Goal: Information Seeking & Learning: Learn about a topic

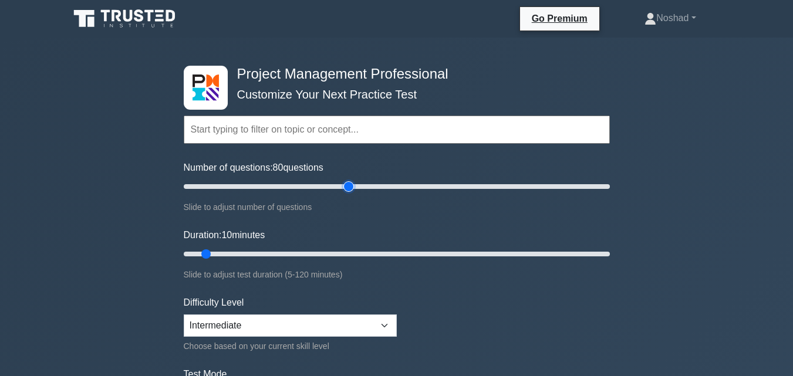
drag, startPoint x: 201, startPoint y: 186, endPoint x: 350, endPoint y: 184, distance: 149.2
type input "80"
click at [350, 184] on input "Number of questions: 80 questions" at bounding box center [397, 187] width 426 height 14
drag, startPoint x: 208, startPoint y: 254, endPoint x: 610, endPoint y: 250, distance: 402.3
type input "120"
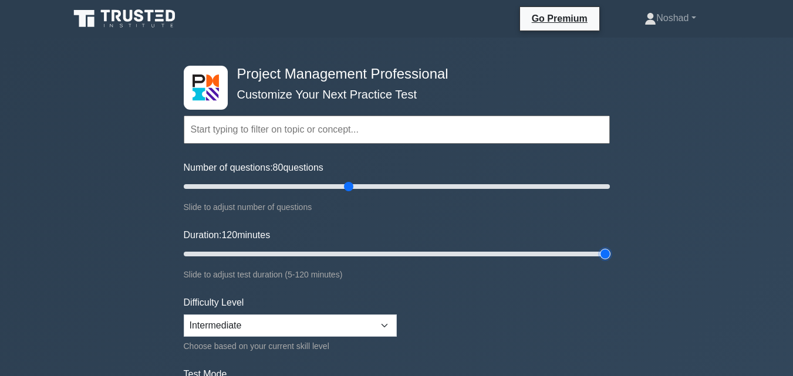
click at [610, 250] on input "Duration: 120 minutes" at bounding box center [397, 254] width 426 height 14
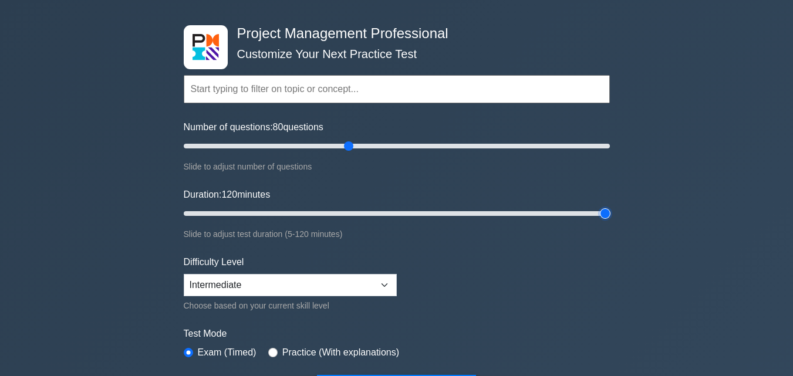
scroll to position [59, 0]
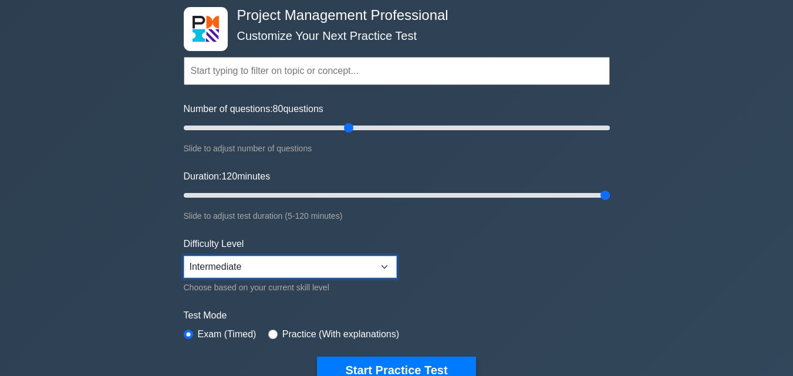
click at [376, 267] on select "Beginner Intermediate Expert" at bounding box center [290, 267] width 213 height 22
select select "expert"
click at [184, 256] on select "Beginner Intermediate Expert" at bounding box center [290, 267] width 213 height 22
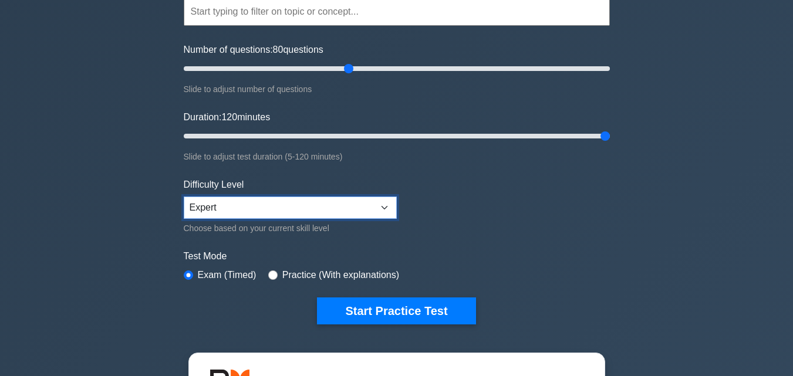
scroll to position [117, 0]
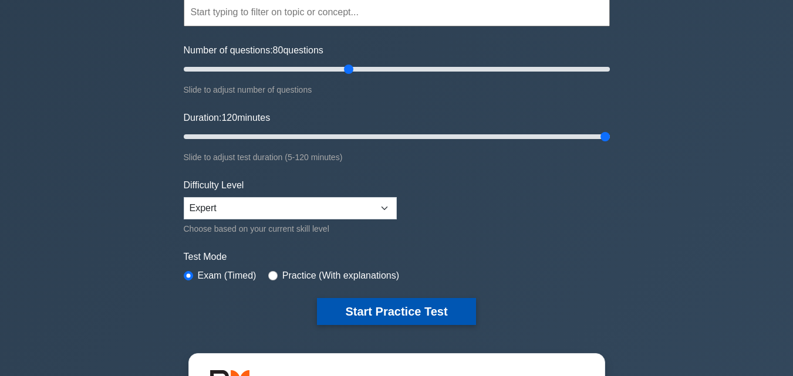
click at [412, 312] on button "Start Practice Test" at bounding box center [396, 311] width 159 height 27
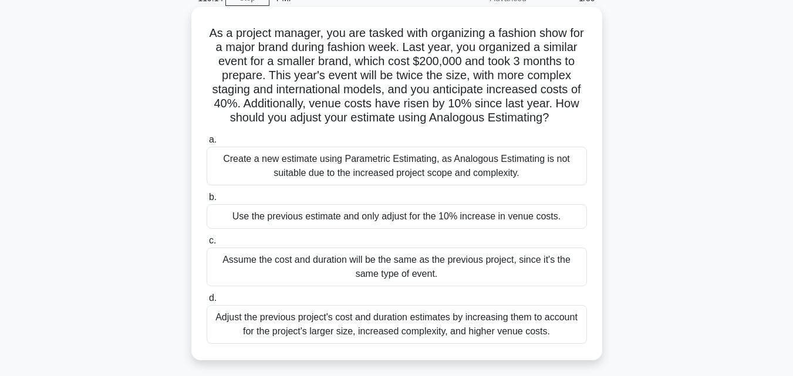
scroll to position [117, 0]
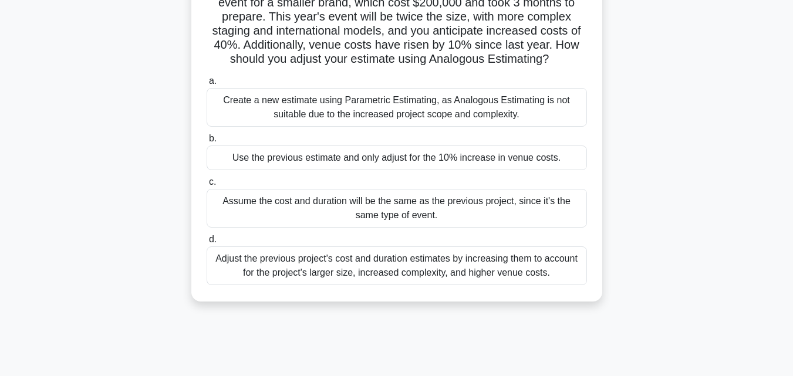
click at [497, 282] on div "Adjust the previous project's cost and duration estimates by increasing them to…" at bounding box center [397, 266] width 381 height 39
click at [207, 244] on input "d. Adjust the previous project's cost and duration estimates by increasing them…" at bounding box center [207, 240] width 0 height 8
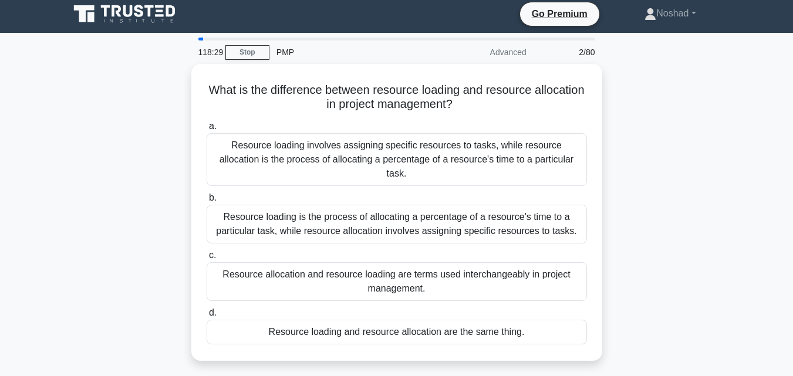
scroll to position [0, 0]
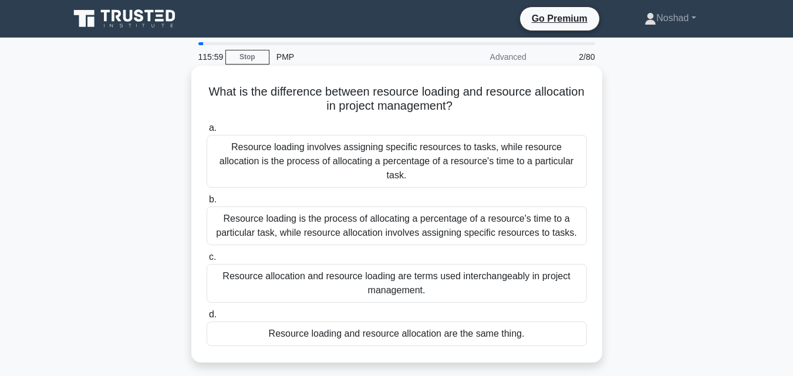
click at [446, 215] on div "Resource loading is the process of allocating a percentage of a resource's time…" at bounding box center [397, 226] width 381 height 39
click at [207, 204] on input "b. Resource loading is the process of allocating a percentage of a resource's t…" at bounding box center [207, 200] width 0 height 8
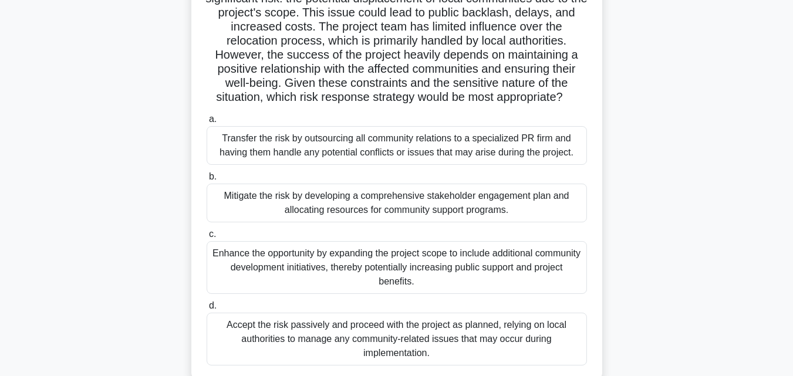
scroll to position [117, 0]
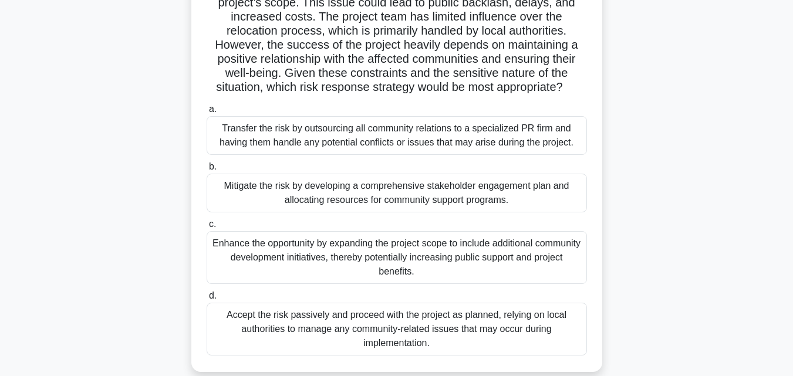
click at [429, 193] on div "Mitigate the risk by developing a comprehensive stakeholder engagement plan and…" at bounding box center [397, 193] width 381 height 39
click at [207, 171] on input "b. Mitigate the risk by developing a comprehensive stakeholder engagement plan …" at bounding box center [207, 167] width 0 height 8
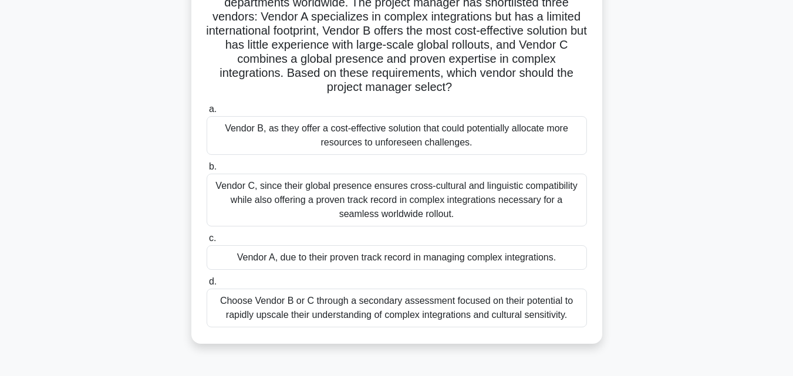
click at [418, 193] on div "Vendor C, since their global presence ensures cross-cultural and linguistic com…" at bounding box center [397, 200] width 381 height 53
click at [207, 171] on input "b. Vendor C, since their global presence ensures cross-cultural and linguistic …" at bounding box center [207, 167] width 0 height 8
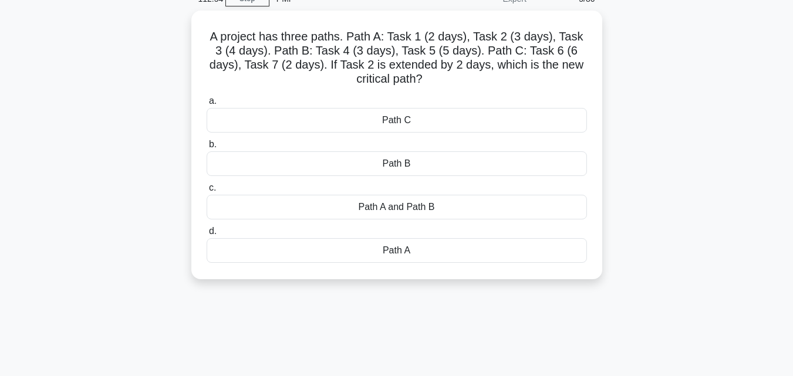
scroll to position [0, 0]
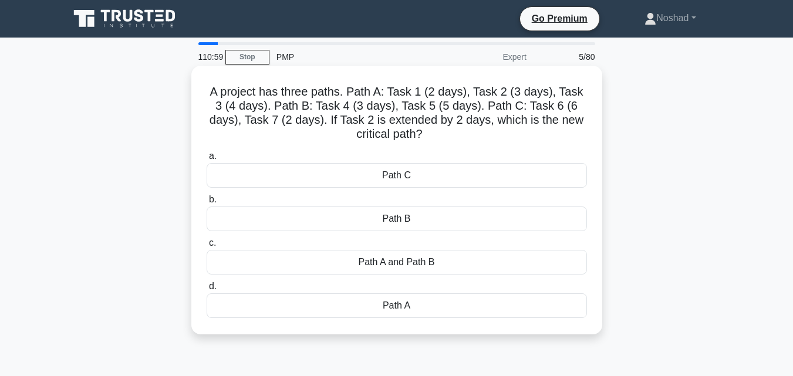
click at [409, 304] on div "Path A" at bounding box center [397, 306] width 381 height 25
click at [207, 291] on input "d. Path A" at bounding box center [207, 287] width 0 height 8
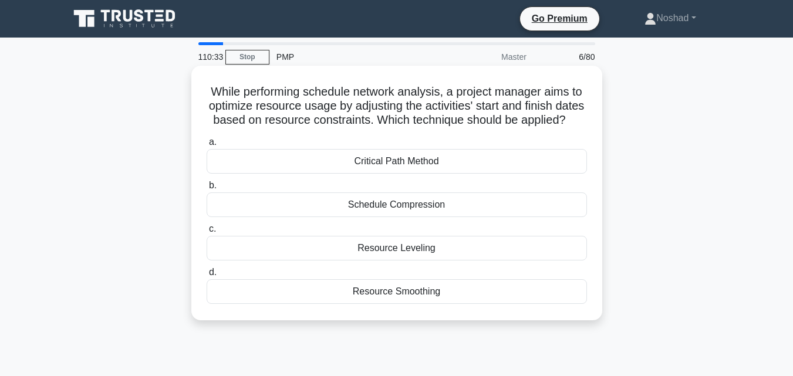
click at [432, 261] on div "Resource Leveling" at bounding box center [397, 248] width 381 height 25
click at [207, 233] on input "c. Resource Leveling" at bounding box center [207, 230] width 0 height 8
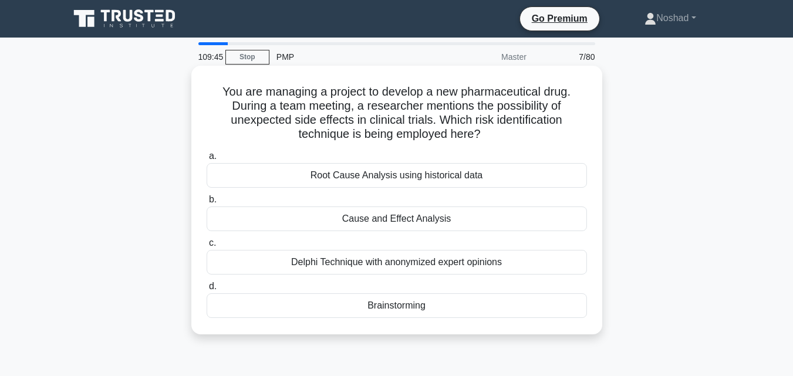
click at [459, 267] on div "Delphi Technique with anonymized expert opinions" at bounding box center [397, 262] width 381 height 25
click at [207, 247] on input "c. Delphi Technique with anonymized expert opinions" at bounding box center [207, 244] width 0 height 8
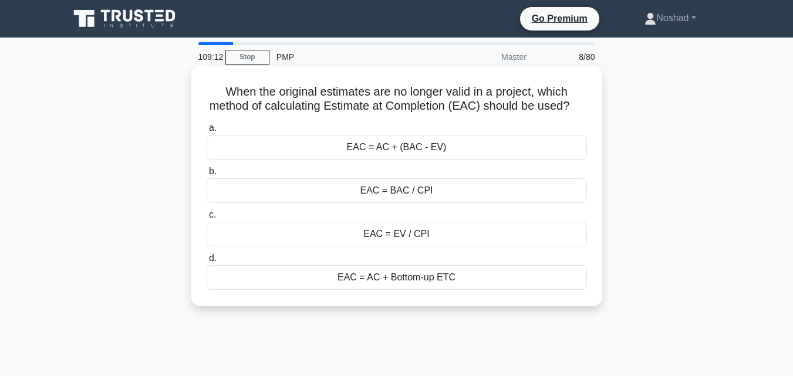
click at [420, 203] on div "EAC = BAC / CPI" at bounding box center [397, 191] width 381 height 25
click at [207, 176] on input "b. EAC = BAC / CPI" at bounding box center [207, 172] width 0 height 8
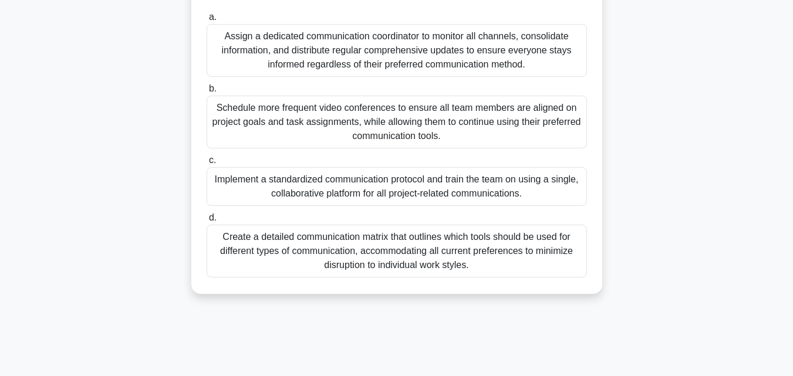
scroll to position [235, 0]
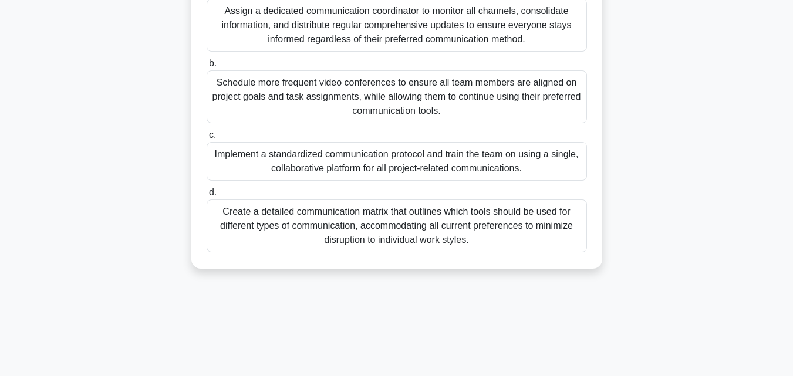
click at [466, 221] on div "Create a detailed communication matrix that outlines which tools should be used…" at bounding box center [397, 226] width 381 height 53
click at [207, 197] on input "d. Create a detailed communication matrix that outlines which tools should be u…" at bounding box center [207, 193] width 0 height 8
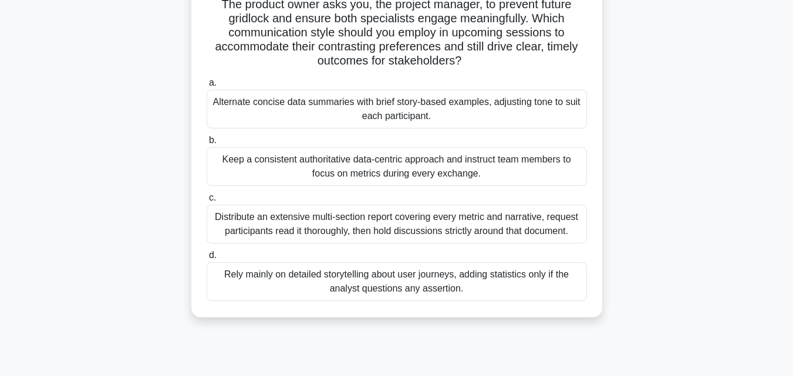
scroll to position [0, 0]
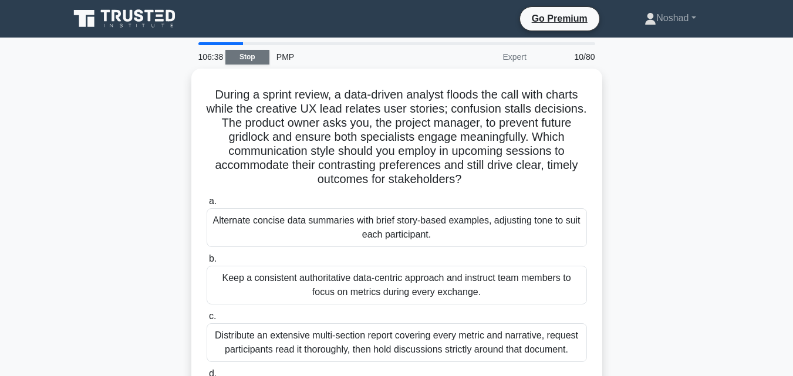
click at [256, 56] on link "Stop" at bounding box center [248, 57] width 44 height 15
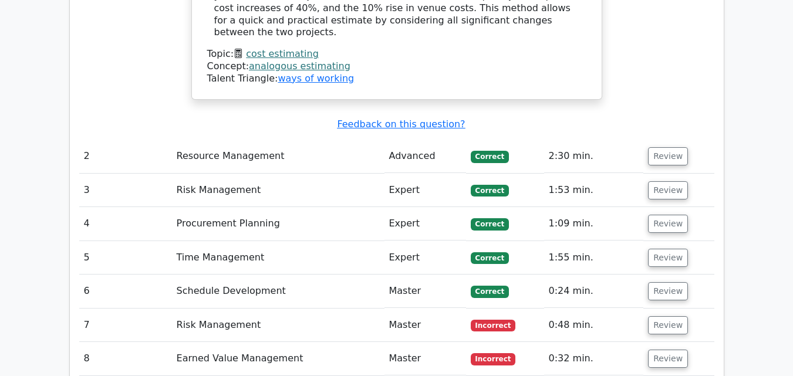
scroll to position [1644, 0]
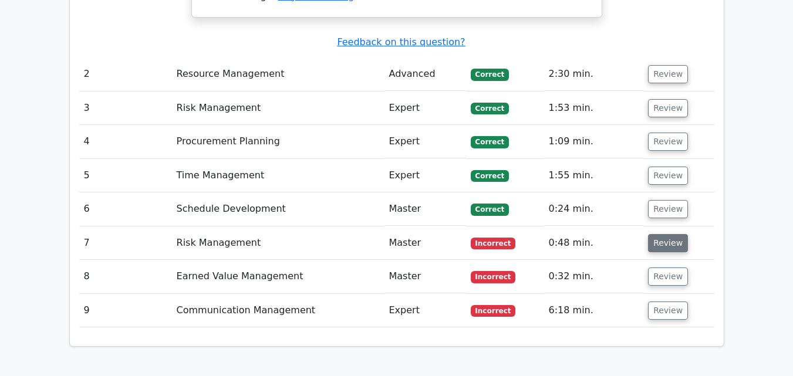
click at [673, 234] on button "Review" at bounding box center [668, 243] width 40 height 18
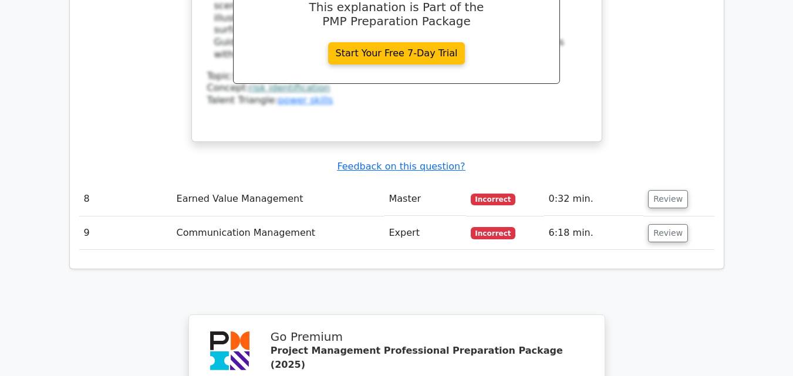
scroll to position [2232, 0]
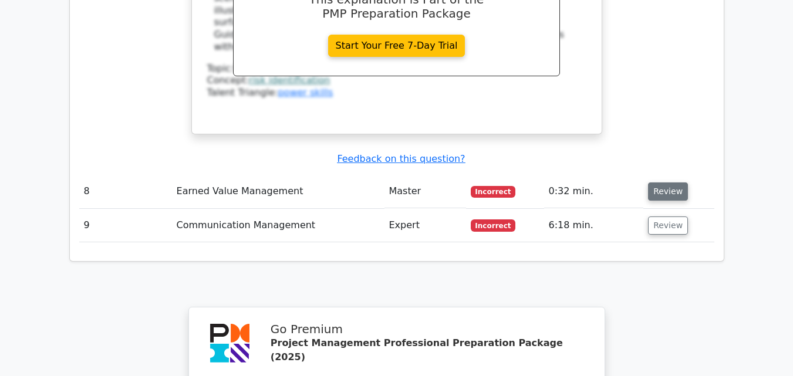
click at [671, 183] on button "Review" at bounding box center [668, 192] width 40 height 18
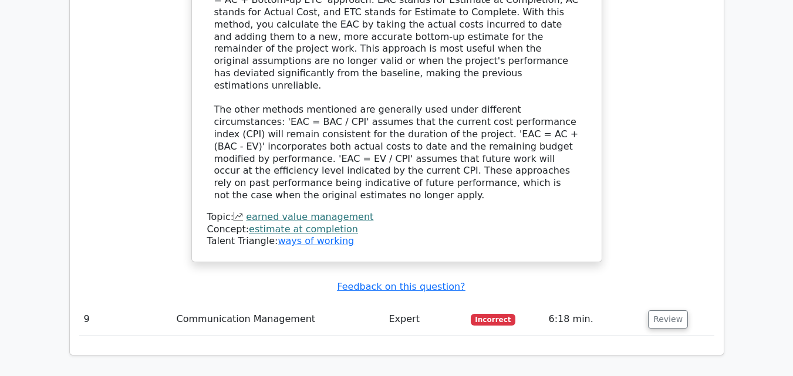
scroll to position [2738, 0]
click at [675, 311] on button "Review" at bounding box center [668, 320] width 40 height 18
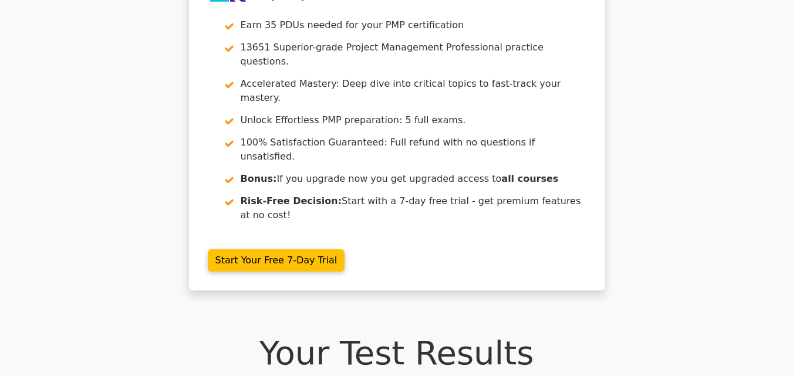
scroll to position [0, 0]
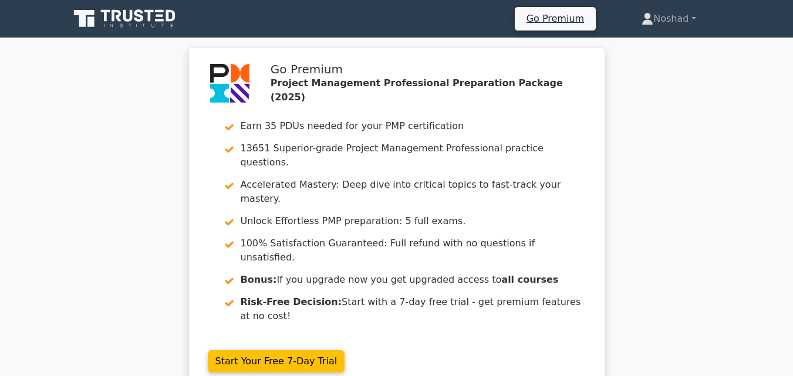
click at [132, 20] on icon at bounding box center [127, 16] width 9 height 12
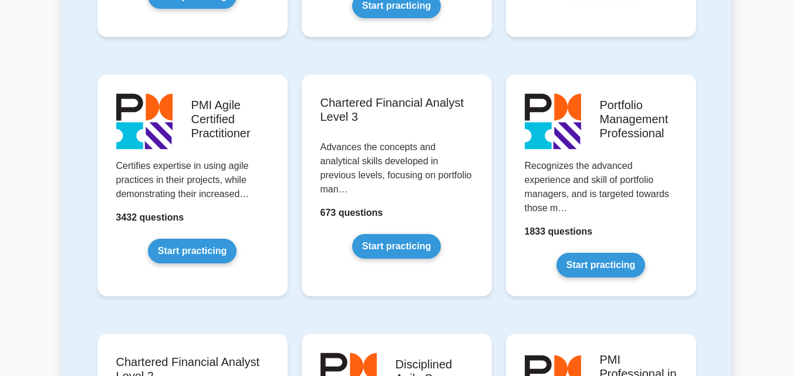
scroll to position [1233, 0]
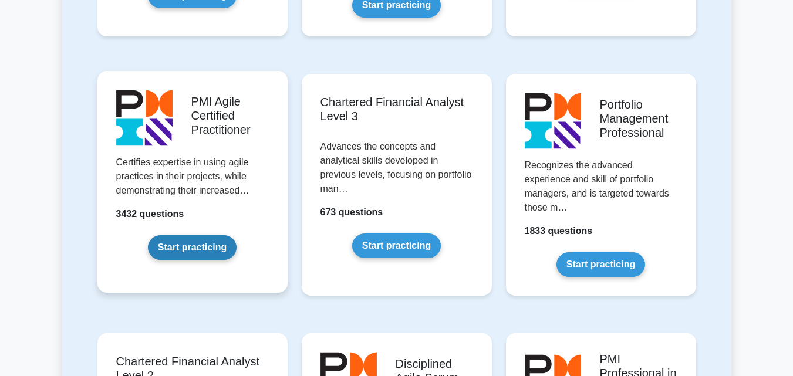
click at [186, 237] on link "Start practicing" at bounding box center [192, 247] width 89 height 25
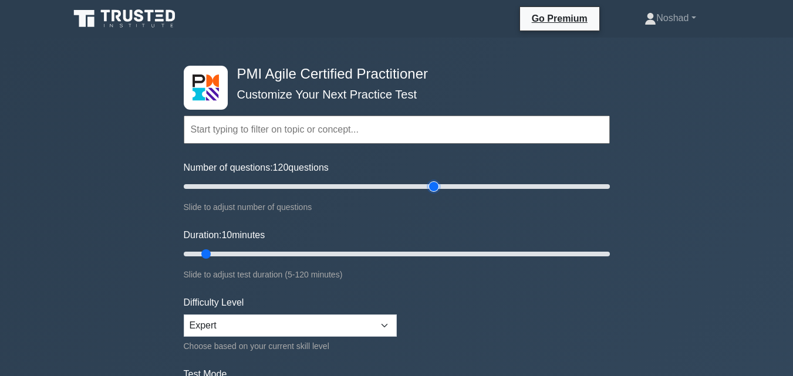
drag, startPoint x: 201, startPoint y: 186, endPoint x: 439, endPoint y: 182, distance: 237.3
type input "120"
click at [439, 182] on input "Number of questions: 120 questions" at bounding box center [397, 187] width 426 height 14
drag, startPoint x: 207, startPoint y: 254, endPoint x: 613, endPoint y: 241, distance: 406.0
type input "120"
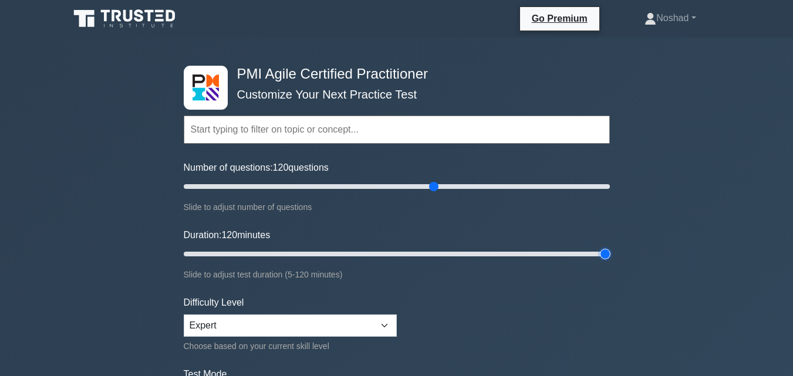
click at [610, 247] on input "Duration: 120 minutes" at bounding box center [397, 254] width 426 height 14
drag, startPoint x: 434, startPoint y: 187, endPoint x: 389, endPoint y: 186, distance: 44.6
type input "100"
click at [389, 186] on input "Number of questions: 100 questions" at bounding box center [397, 187] width 426 height 14
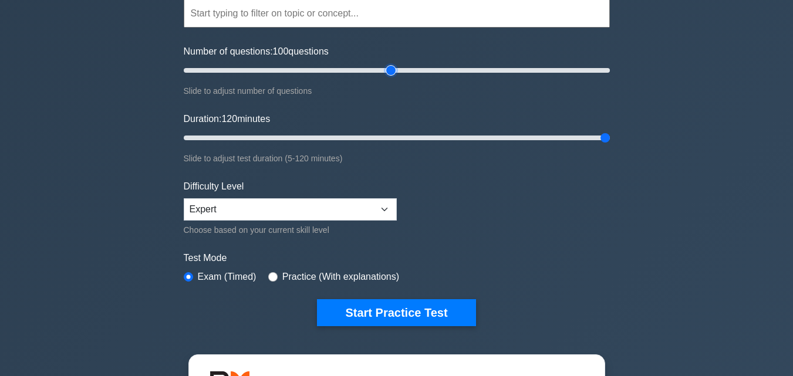
scroll to position [117, 0]
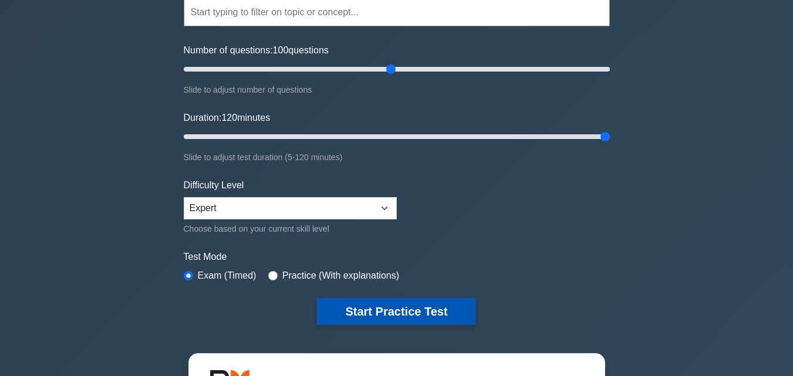
click at [410, 310] on button "Start Practice Test" at bounding box center [396, 311] width 159 height 27
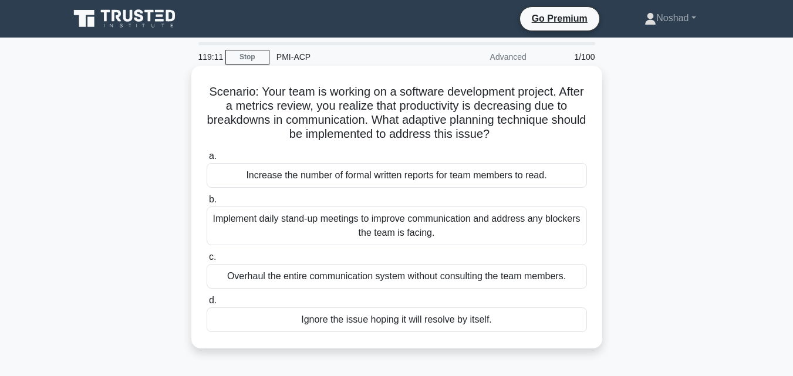
click at [497, 224] on div "Implement daily stand-up meetings to improve communication and address any bloc…" at bounding box center [397, 226] width 381 height 39
click at [207, 204] on input "b. Implement daily stand-up meetings to improve communication and address any b…" at bounding box center [207, 200] width 0 height 8
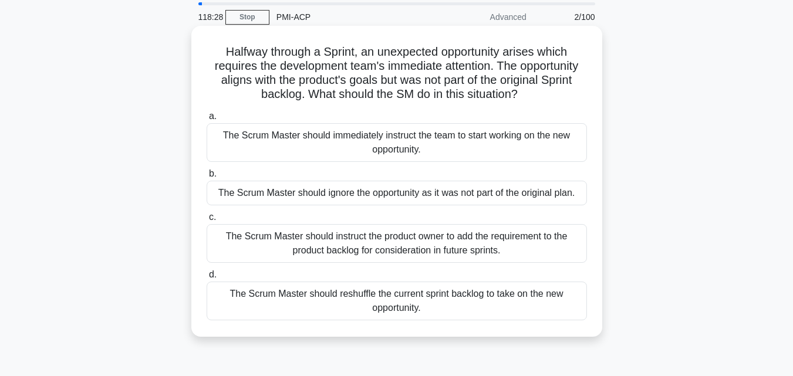
scroll to position [59, 0]
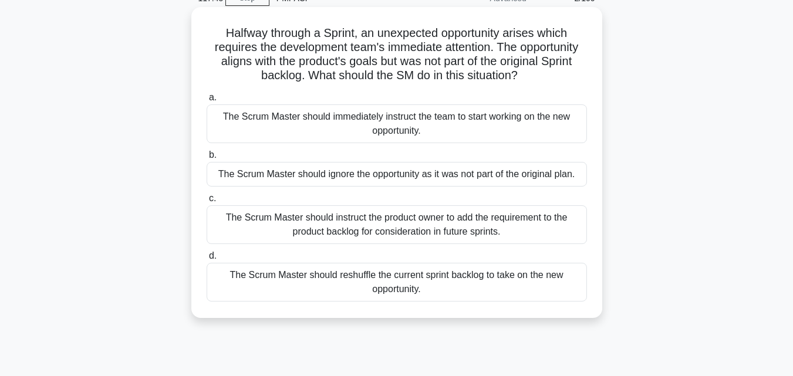
click at [511, 231] on div "The Scrum Master should instruct the product owner to add the requirement to th…" at bounding box center [397, 225] width 381 height 39
click at [207, 203] on input "c. The Scrum Master should instruct the product owner to add the requirement to…" at bounding box center [207, 199] width 0 height 8
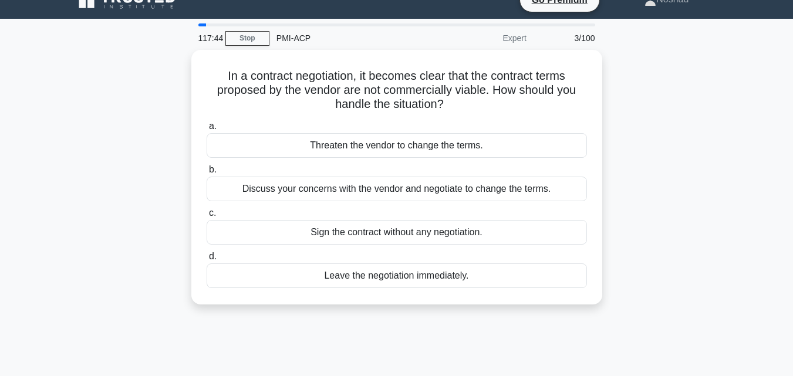
scroll to position [0, 0]
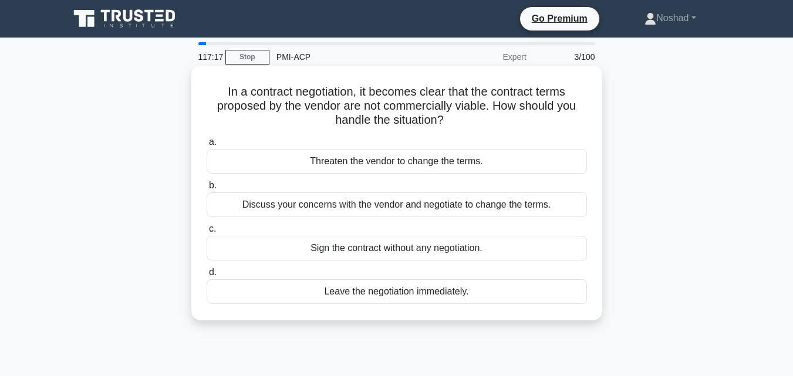
click at [540, 213] on div "Discuss your concerns with the vendor and negotiate to change the terms." at bounding box center [397, 205] width 381 height 25
click at [207, 190] on input "b. Discuss your concerns with the vendor and negotiate to change the terms." at bounding box center [207, 186] width 0 height 8
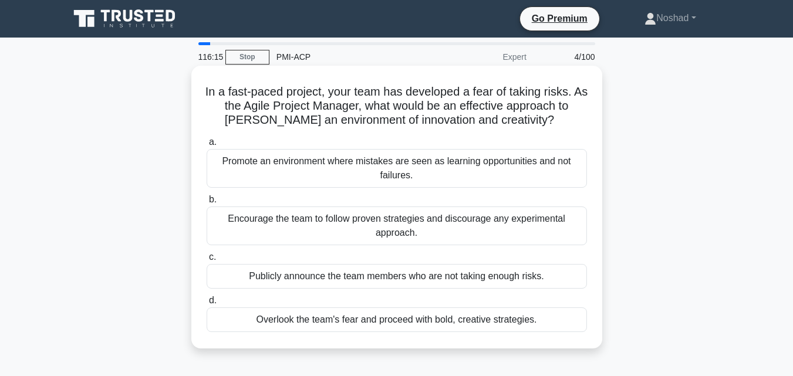
click at [444, 171] on div "Promote an environment where mistakes are seen as learning opportunities and no…" at bounding box center [397, 168] width 381 height 39
click at [207, 146] on input "a. Promote an environment where mistakes are seen as learning opportunities and…" at bounding box center [207, 143] width 0 height 8
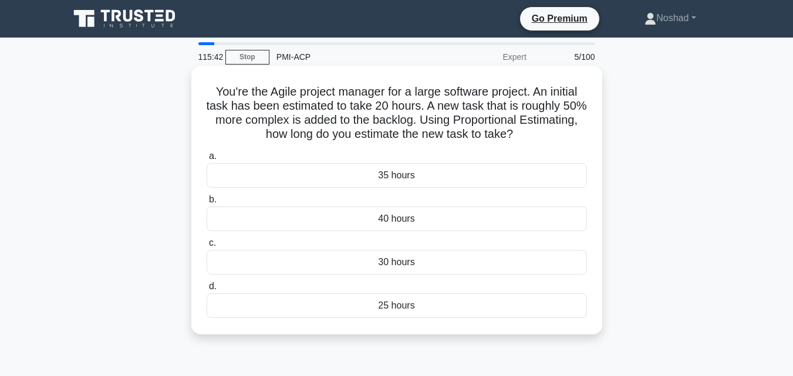
click at [416, 264] on div "30 hours" at bounding box center [397, 262] width 381 height 25
click at [207, 247] on input "c. 30 hours" at bounding box center [207, 244] width 0 height 8
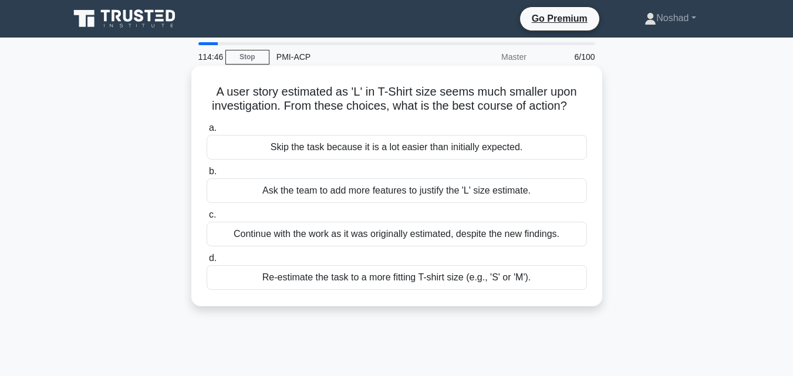
click at [482, 283] on div "Re-estimate the task to a more fitting T-shirt size (e.g., 'S' or 'M')." at bounding box center [397, 277] width 381 height 25
click at [207, 263] on input "d. Re-estimate the task to a more fitting T-shirt size (e.g., 'S' or 'M')." at bounding box center [207, 259] width 0 height 8
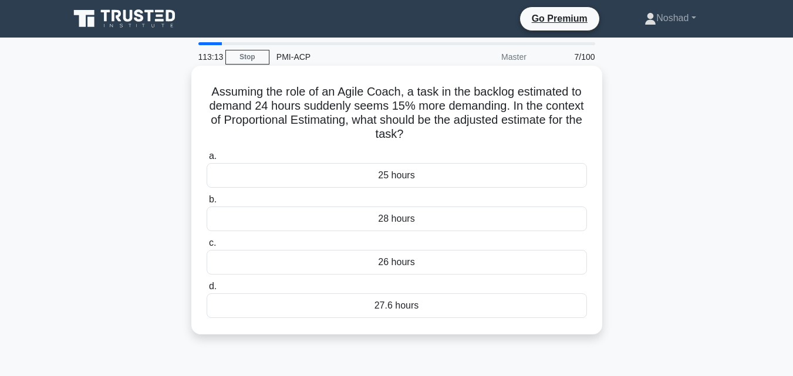
click at [466, 307] on div "27.6 hours" at bounding box center [397, 306] width 381 height 25
click at [207, 291] on input "d. 27.6 hours" at bounding box center [207, 287] width 0 height 8
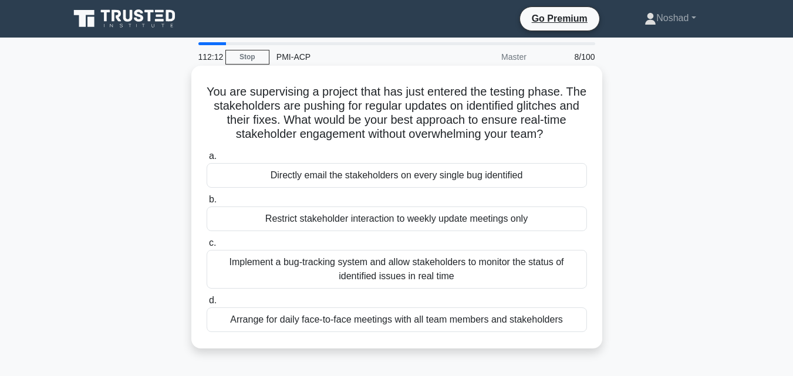
click at [429, 281] on div "Implement a bug-tracking system and allow stakeholders to monitor the status of…" at bounding box center [397, 269] width 381 height 39
click at [207, 247] on input "c. Implement a bug-tracking system and allow stakeholders to monitor the status…" at bounding box center [207, 244] width 0 height 8
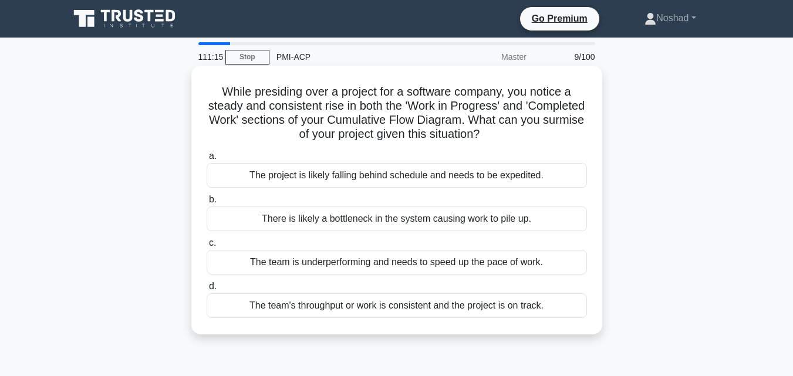
click at [499, 310] on div "The team's throughput or work is consistent and the project is on track." at bounding box center [397, 306] width 381 height 25
click at [207, 291] on input "d. The team's throughput or work is consistent and the project is on track." at bounding box center [207, 287] width 0 height 8
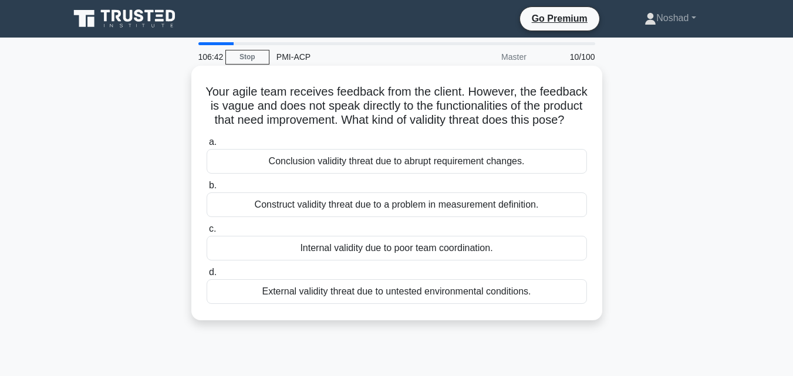
click at [457, 173] on div "Conclusion validity threat due to abrupt requirement changes." at bounding box center [397, 161] width 381 height 25
click at [207, 146] on input "a. Conclusion validity threat due to abrupt requirement changes." at bounding box center [207, 143] width 0 height 8
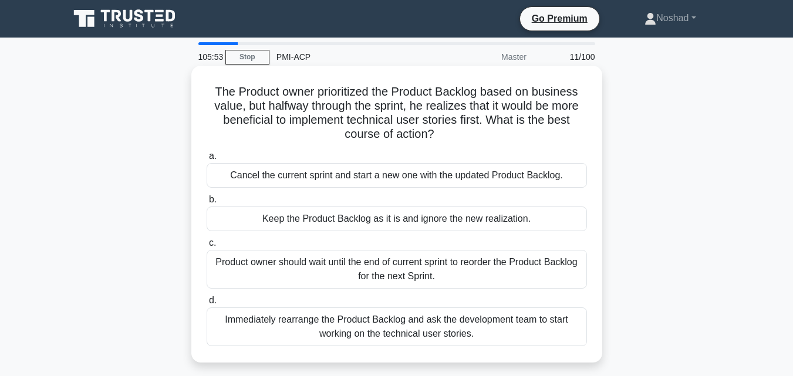
click at [522, 271] on div "Product owner should wait until the end of current sprint to reorder the Produc…" at bounding box center [397, 269] width 381 height 39
click at [207, 247] on input "c. Product owner should wait until the end of current sprint to reorder the Pro…" at bounding box center [207, 244] width 0 height 8
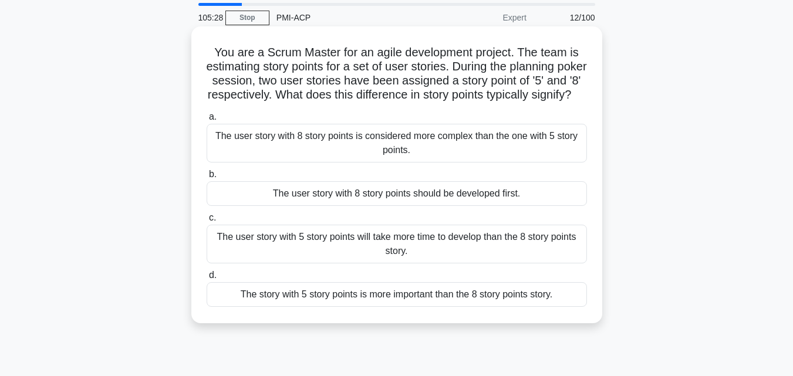
scroll to position [59, 0]
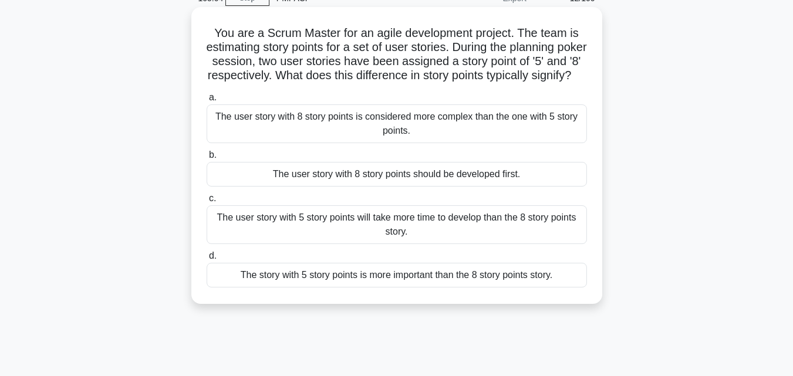
click at [469, 135] on div "The user story with 8 story points is considered more complex than the one with…" at bounding box center [397, 124] width 381 height 39
click at [207, 102] on input "a. The user story with 8 story points is considered more complex than the one w…" at bounding box center [207, 98] width 0 height 8
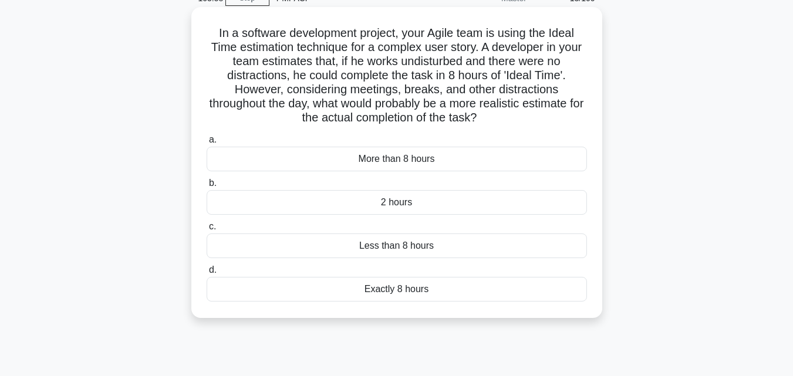
click at [444, 164] on div "More than 8 hours" at bounding box center [397, 159] width 381 height 25
click at [207, 144] on input "a. More than 8 hours" at bounding box center [207, 140] width 0 height 8
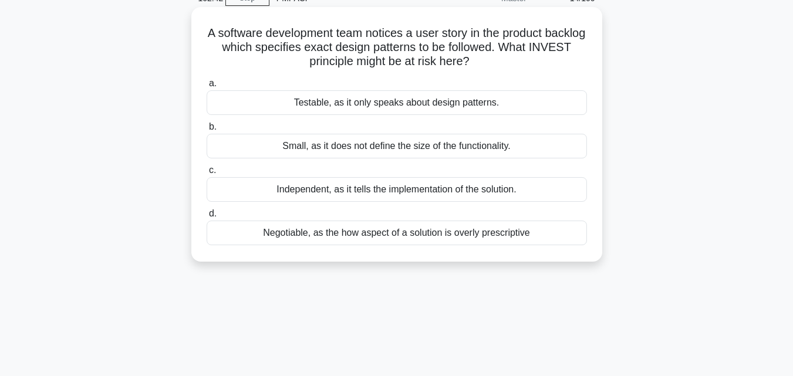
click at [412, 105] on div "Testable, as it only speaks about design patterns." at bounding box center [397, 102] width 381 height 25
click at [207, 88] on input "a. Testable, as it only speaks about design patterns." at bounding box center [207, 84] width 0 height 8
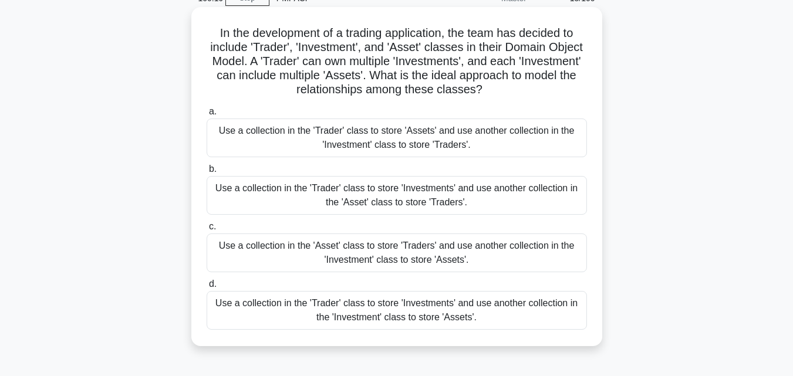
click at [463, 311] on div "Use a collection in the 'Trader' class to store 'Investments' and use another c…" at bounding box center [397, 310] width 381 height 39
click at [207, 288] on input "d. Use a collection in the 'Trader' class to store 'Investments' and use anothe…" at bounding box center [207, 285] width 0 height 8
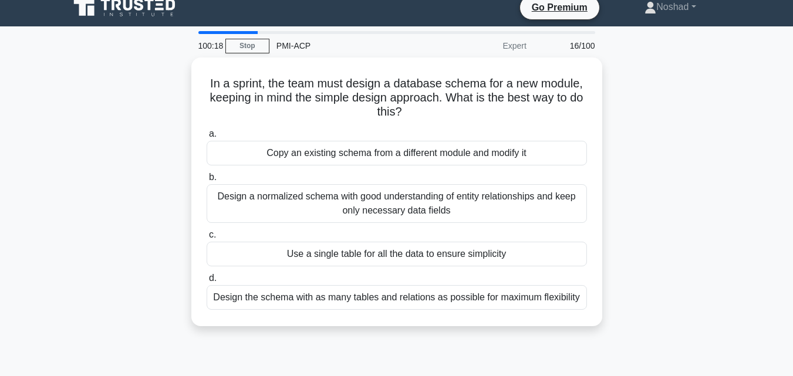
scroll to position [0, 0]
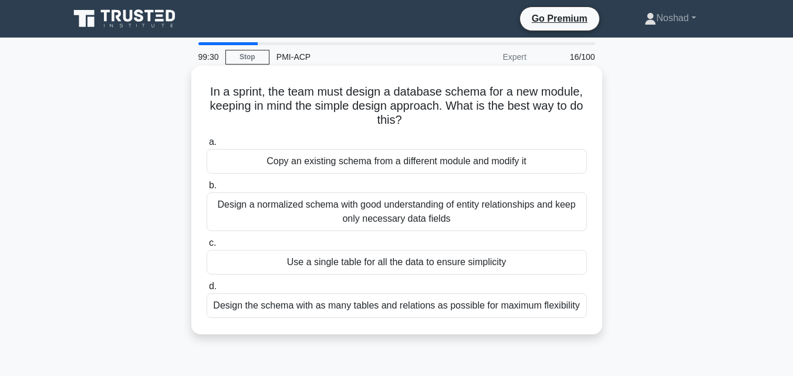
click at [456, 219] on div "Design a normalized schema with good understanding of entity relationships and …" at bounding box center [397, 212] width 381 height 39
click at [207, 190] on input "b. Design a normalized schema with good understanding of entity relationships a…" at bounding box center [207, 186] width 0 height 8
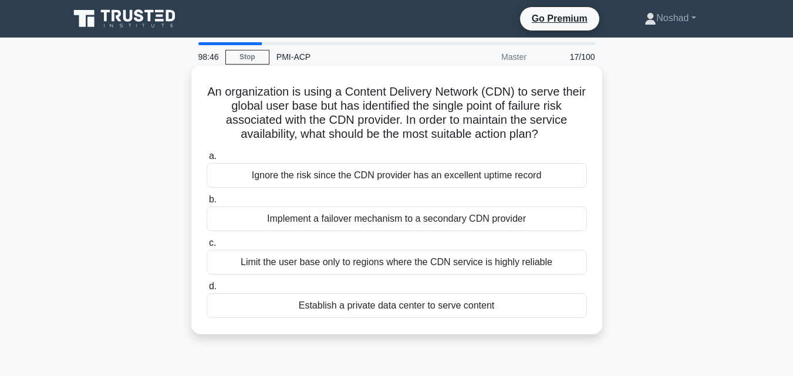
click at [492, 221] on div "Implement a failover mechanism to a secondary CDN provider" at bounding box center [397, 219] width 381 height 25
click at [207, 204] on input "b. Implement a failover mechanism to a secondary CDN provider" at bounding box center [207, 200] width 0 height 8
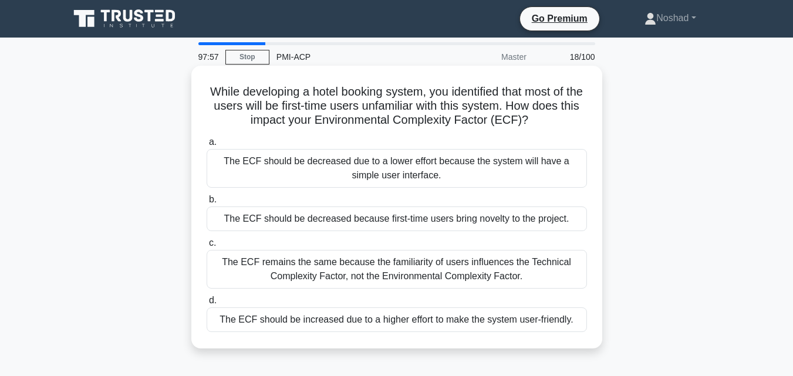
click at [490, 274] on div "The ECF remains the same because the familiarity of users influences the Techni…" at bounding box center [397, 269] width 381 height 39
click at [207, 247] on input "c. The ECF remains the same because the familiarity of users influences the Tec…" at bounding box center [207, 244] width 0 height 8
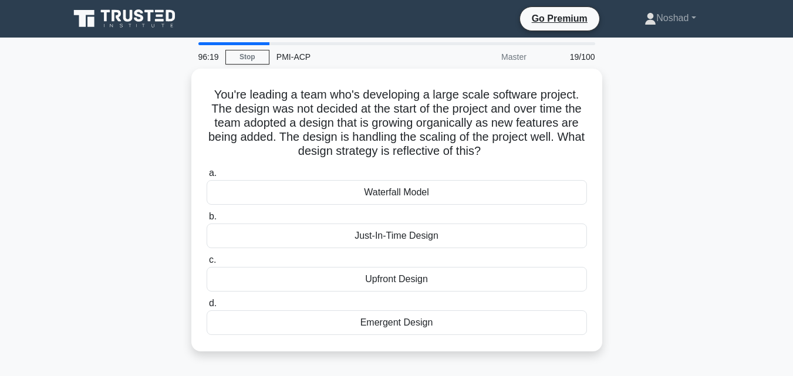
drag, startPoint x: 439, startPoint y: 237, endPoint x: 670, endPoint y: 252, distance: 231.9
click at [668, 253] on div "You're leading a team who's developing a large scale software project. The desi…" at bounding box center [396, 217] width 669 height 297
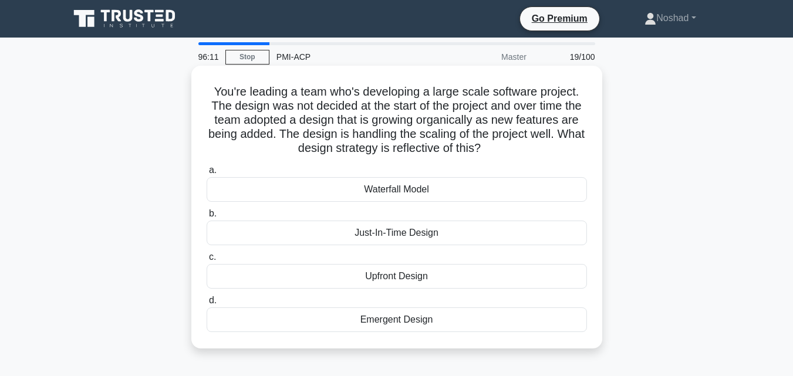
click at [432, 325] on div "Emergent Design" at bounding box center [397, 320] width 381 height 25
click at [207, 305] on input "d. Emergent Design" at bounding box center [207, 301] width 0 height 8
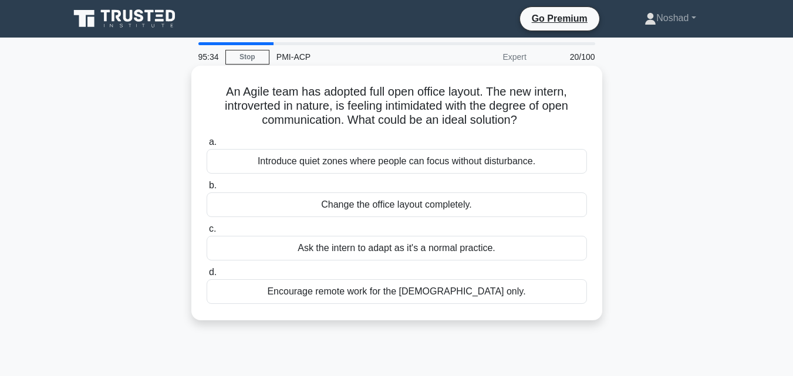
click at [447, 248] on div "Ask the intern to adapt as it's a normal practice." at bounding box center [397, 248] width 381 height 25
click at [207, 233] on input "c. Ask the intern to adapt as it's a normal practice." at bounding box center [207, 230] width 0 height 8
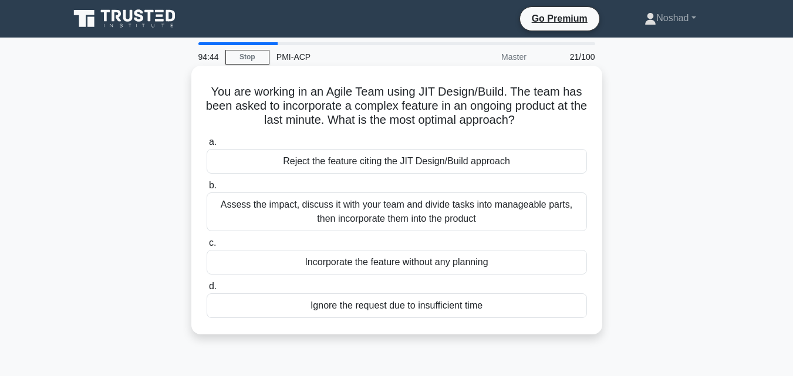
click at [464, 209] on div "Assess the impact, discuss it with your team and divide tasks into manageable p…" at bounding box center [397, 212] width 381 height 39
click at [207, 190] on input "b. Assess the impact, discuss it with your team and divide tasks into manageabl…" at bounding box center [207, 186] width 0 height 8
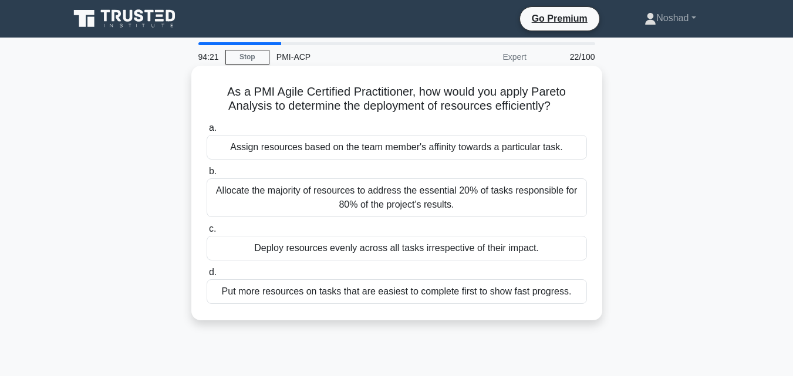
click at [443, 202] on div "Allocate the majority of resources to address the essential 20% of tasks respon…" at bounding box center [397, 198] width 381 height 39
click at [207, 176] on input "b. Allocate the majority of resources to address the essential 20% of tasks res…" at bounding box center [207, 172] width 0 height 8
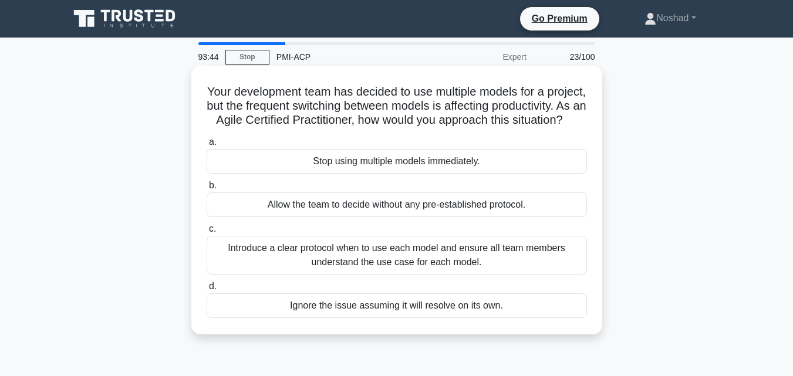
click at [496, 267] on div "Introduce a clear protocol when to use each model and ensure all team members u…" at bounding box center [397, 255] width 381 height 39
click at [207, 233] on input "c. Introduce a clear protocol when to use each model and ensure all team member…" at bounding box center [207, 230] width 0 height 8
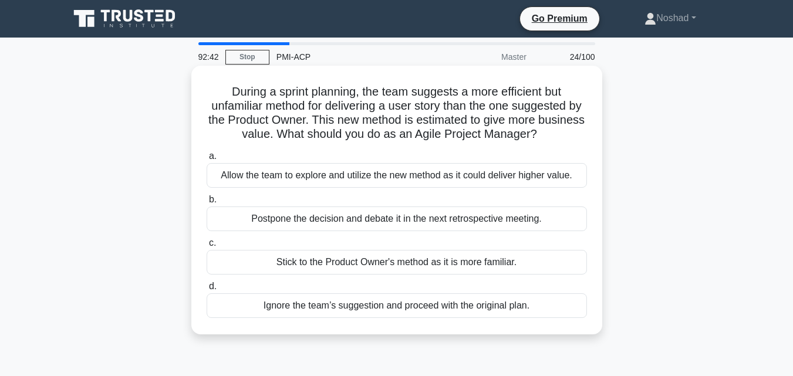
click at [474, 177] on div "Allow the team to explore and utilize the new method as it could deliver higher…" at bounding box center [397, 175] width 381 height 25
click at [207, 160] on input "a. Allow the team to explore and utilize the new method as it could deliver hig…" at bounding box center [207, 157] width 0 height 8
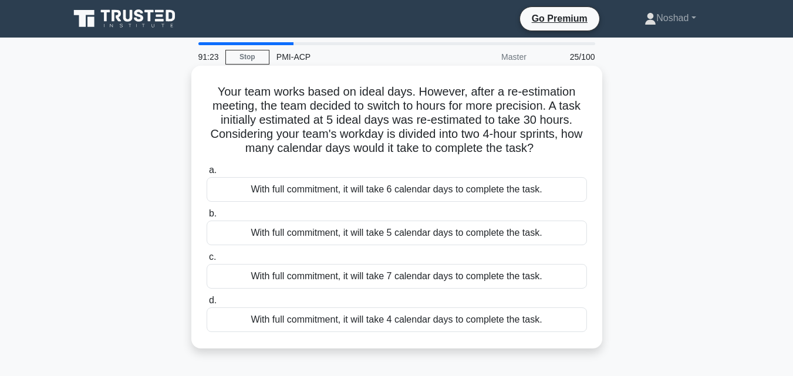
click at [445, 326] on div "With full commitment, it will take 4 calendar days to complete the task." at bounding box center [397, 320] width 381 height 25
click at [207, 305] on input "d. With full commitment, it will take 4 calendar days to complete the task." at bounding box center [207, 301] width 0 height 8
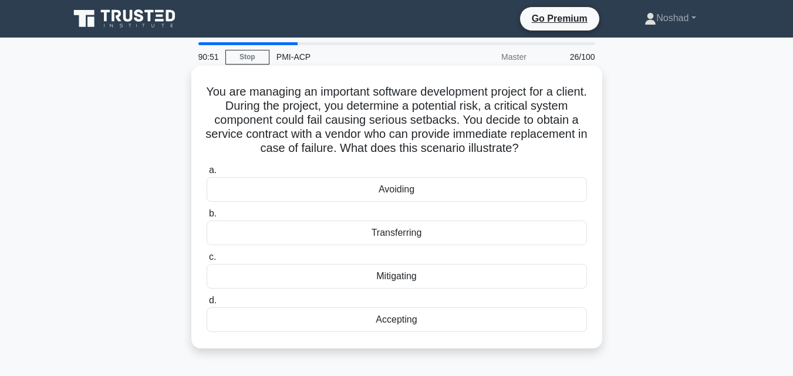
click at [416, 236] on div "Transferring" at bounding box center [397, 233] width 381 height 25
click at [207, 218] on input "b. Transferring" at bounding box center [207, 214] width 0 height 8
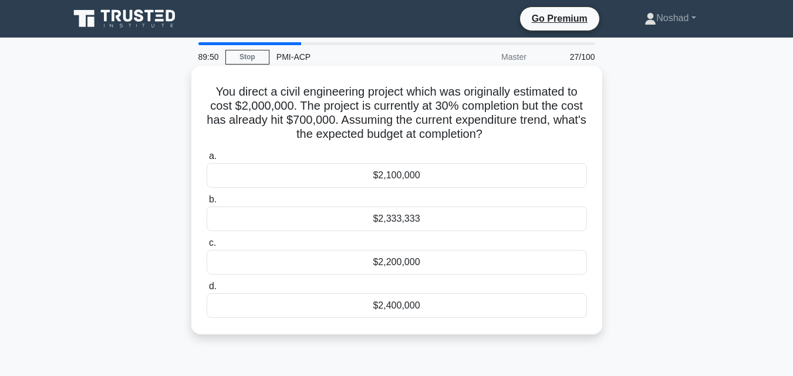
click at [421, 218] on div "$2,333,333" at bounding box center [397, 219] width 381 height 25
click at [207, 204] on input "b. $2,333,333" at bounding box center [207, 200] width 0 height 8
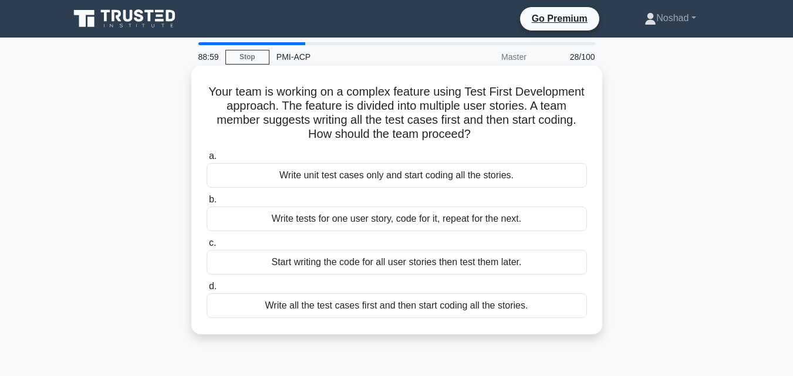
click at [381, 311] on div "Write all the test cases first and then start coding all the stories." at bounding box center [397, 306] width 381 height 25
click at [207, 291] on input "d. Write all the test cases first and then start coding all the stories." at bounding box center [207, 287] width 0 height 8
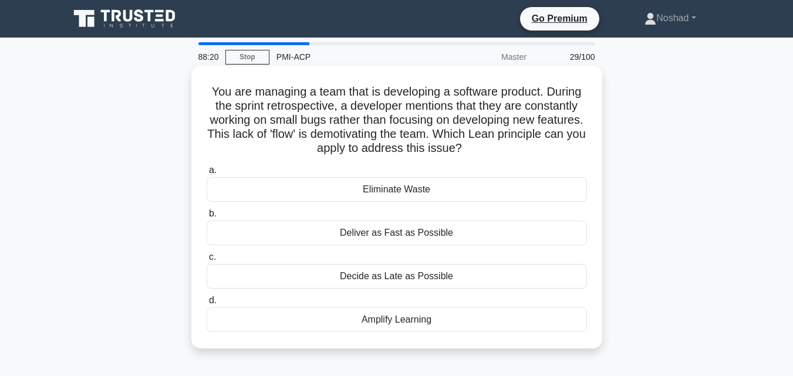
click at [439, 190] on div "Eliminate Waste" at bounding box center [397, 189] width 381 height 25
click at [207, 174] on input "a. Eliminate Waste" at bounding box center [207, 171] width 0 height 8
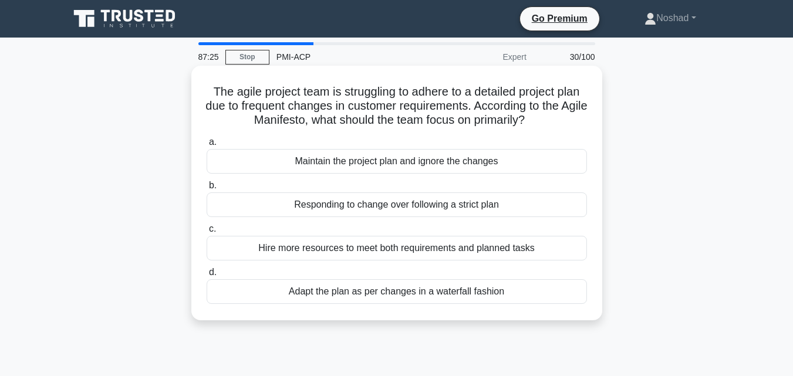
click at [498, 204] on div "Responding to change over following a strict plan" at bounding box center [397, 205] width 381 height 25
click at [207, 190] on input "b. Responding to change over following a strict plan" at bounding box center [207, 186] width 0 height 8
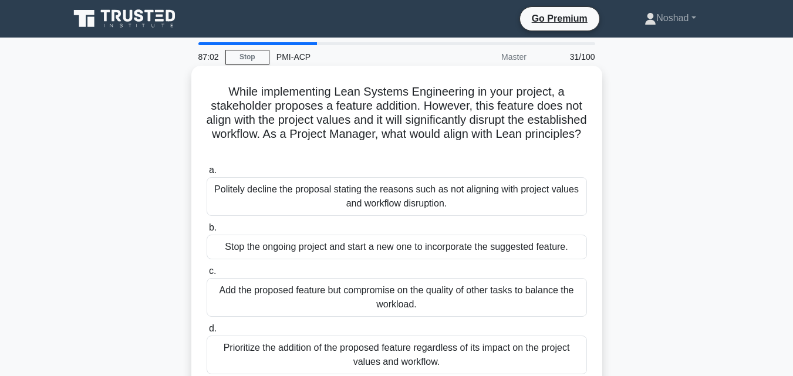
scroll to position [59, 0]
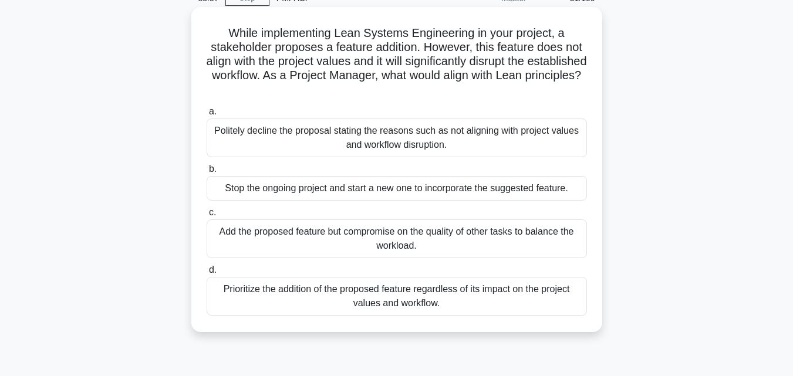
click at [436, 298] on div "Prioritize the addition of the proposed feature regardless of its impact on the…" at bounding box center [397, 296] width 381 height 39
click at [207, 274] on input "d. Prioritize the addition of the proposed feature regardless of its impact on …" at bounding box center [207, 271] width 0 height 8
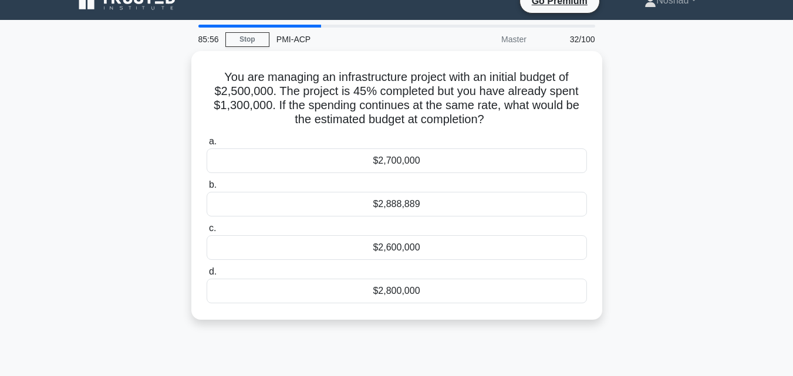
scroll to position [0, 0]
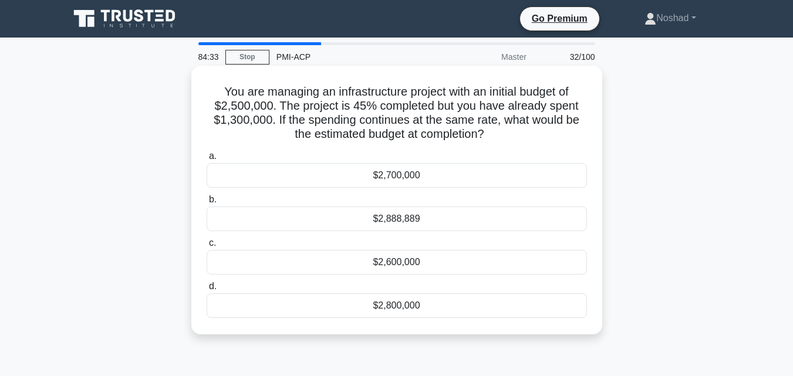
click at [389, 222] on div "$2,888,889" at bounding box center [397, 219] width 381 height 25
click at [402, 221] on div "$2,888,889" at bounding box center [397, 219] width 381 height 25
click at [207, 204] on input "b. $2,888,889" at bounding box center [207, 200] width 0 height 8
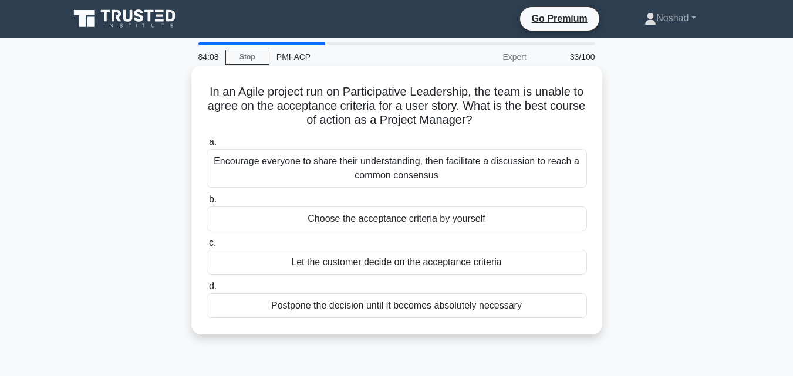
click at [408, 174] on div "Encourage everyone to share their understanding, then facilitate a discussion t…" at bounding box center [397, 168] width 381 height 39
click at [207, 146] on input "a. Encourage everyone to share their understanding, then facilitate a discussio…" at bounding box center [207, 143] width 0 height 8
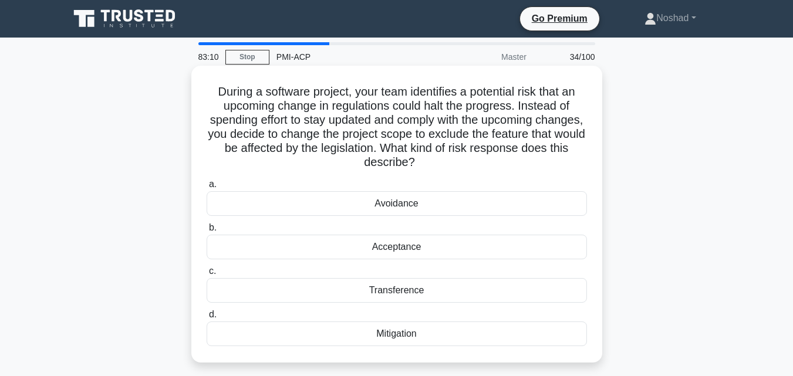
click at [404, 340] on div "Mitigation" at bounding box center [397, 334] width 381 height 25
click at [207, 319] on input "d. Mitigation" at bounding box center [207, 315] width 0 height 8
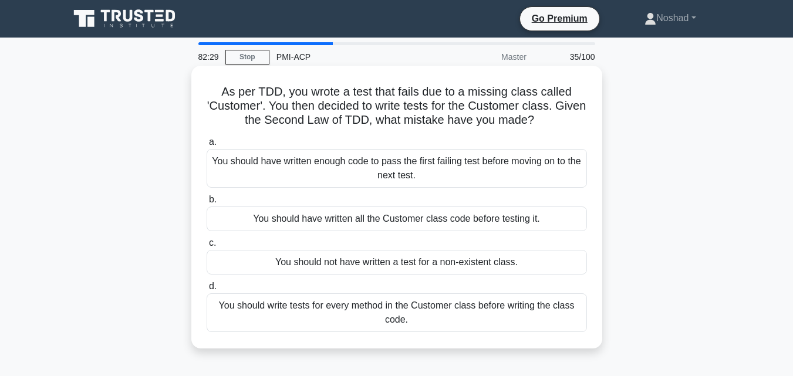
click at [538, 313] on div "You should write tests for every method in the Customer class before writing th…" at bounding box center [397, 313] width 381 height 39
click at [207, 291] on input "d. You should write tests for every method in the Customer class before writing…" at bounding box center [207, 287] width 0 height 8
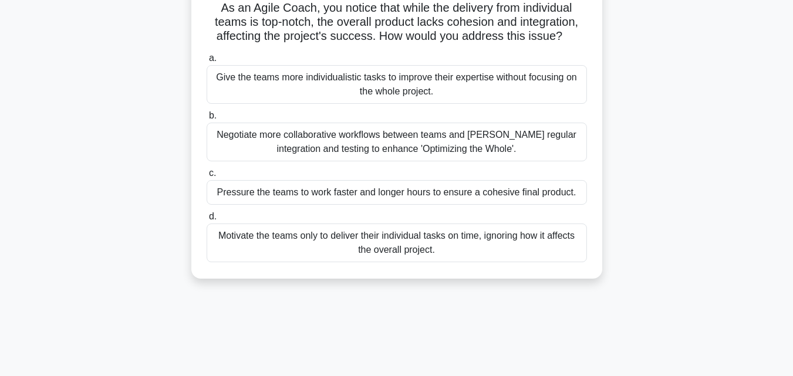
scroll to position [117, 0]
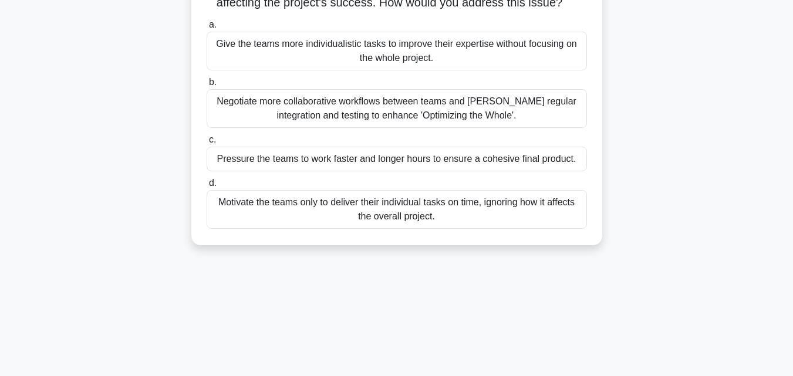
click at [454, 112] on div "Negotiate more collaborative workflows between teams and foster regular integra…" at bounding box center [397, 108] width 381 height 39
click at [207, 86] on input "b. Negotiate more collaborative workflows between teams and foster regular inte…" at bounding box center [207, 83] width 0 height 8
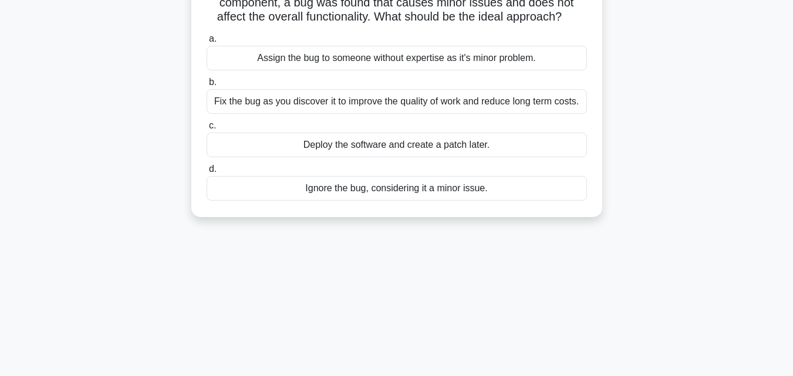
scroll to position [0, 0]
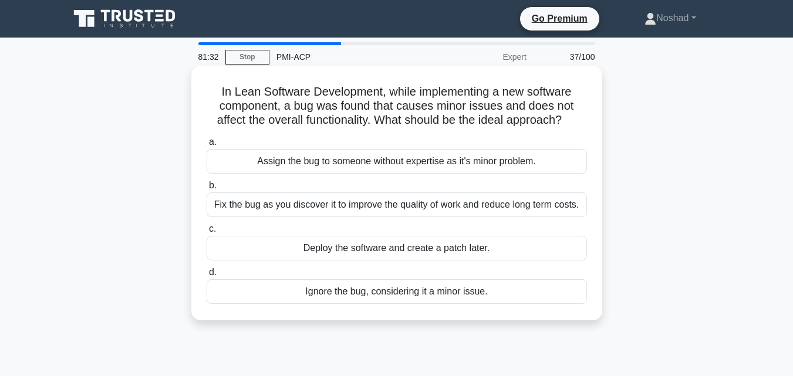
click at [560, 208] on div "Fix the bug as you discover it to improve the quality of work and reduce long t…" at bounding box center [397, 205] width 381 height 25
click at [207, 190] on input "b. Fix the bug as you discover it to improve the quality of work and reduce lon…" at bounding box center [207, 186] width 0 height 8
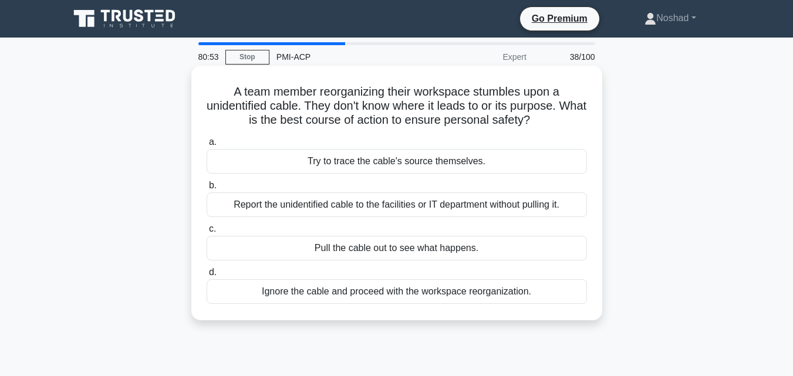
click at [537, 208] on div "Report the unidentified cable to the facilities or IT department without pullin…" at bounding box center [397, 205] width 381 height 25
click at [207, 190] on input "b. Report the unidentified cable to the facilities or IT department without pul…" at bounding box center [207, 186] width 0 height 8
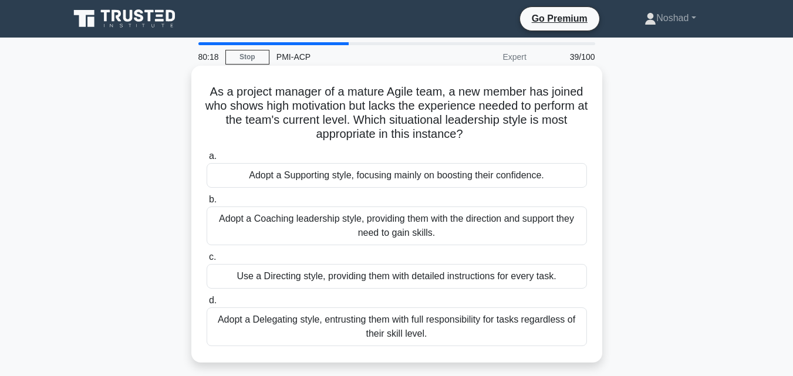
click at [425, 234] on div "Adopt a Coaching leadership style, providing them with the direction and suppor…" at bounding box center [397, 226] width 381 height 39
click at [207, 204] on input "b. Adopt a Coaching leadership style, providing them with the direction and sup…" at bounding box center [207, 200] width 0 height 8
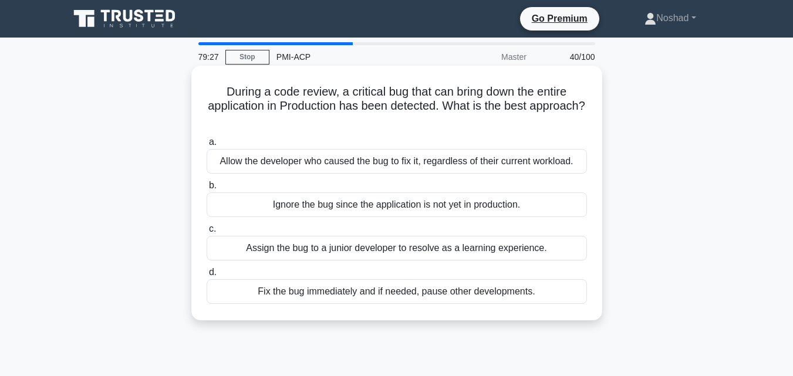
click at [443, 297] on div "Fix the bug immediately and if needed, pause other developments." at bounding box center [397, 292] width 381 height 25
click at [207, 277] on input "d. Fix the bug immediately and if needed, pause other developments." at bounding box center [207, 273] width 0 height 8
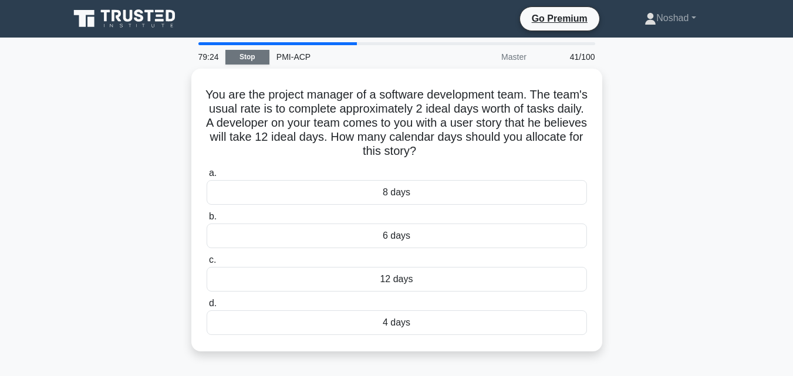
click at [253, 58] on link "Stop" at bounding box center [248, 57] width 44 height 15
